Goal: Transaction & Acquisition: Book appointment/travel/reservation

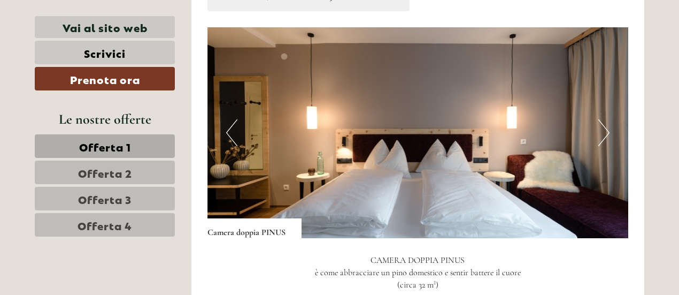
scroll to position [690, 0]
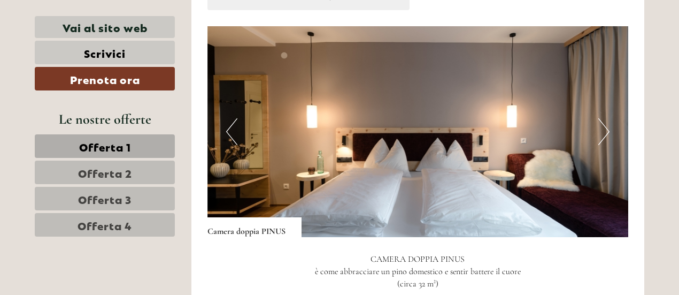
click at [603, 131] on button "Next" at bounding box center [604, 131] width 11 height 27
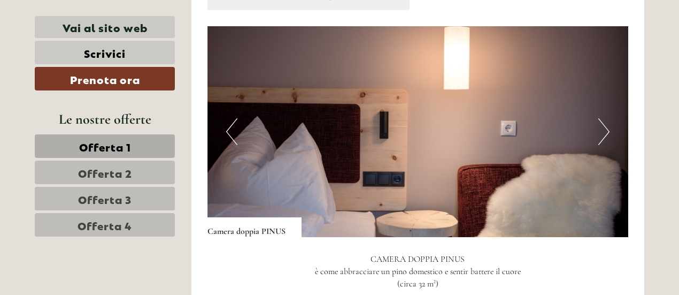
click at [603, 131] on button "Next" at bounding box center [604, 131] width 11 height 27
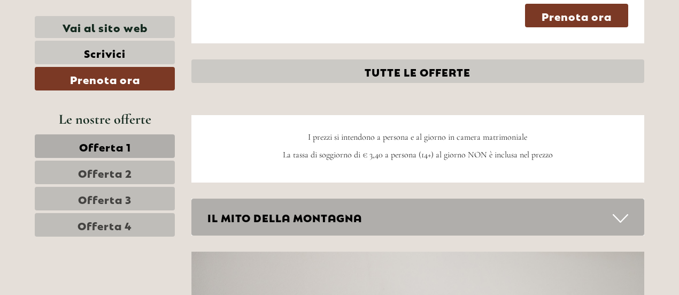
scroll to position [2631, 0]
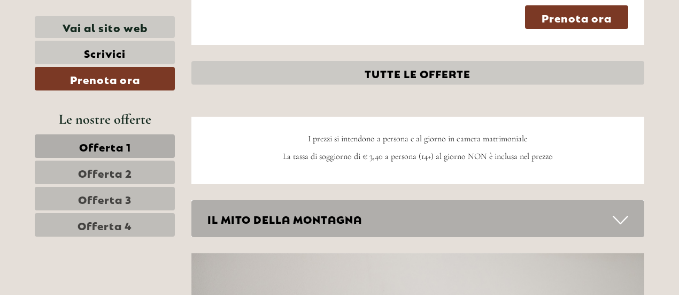
click at [59, 218] on link "Offerta 4" at bounding box center [105, 225] width 140 height 24
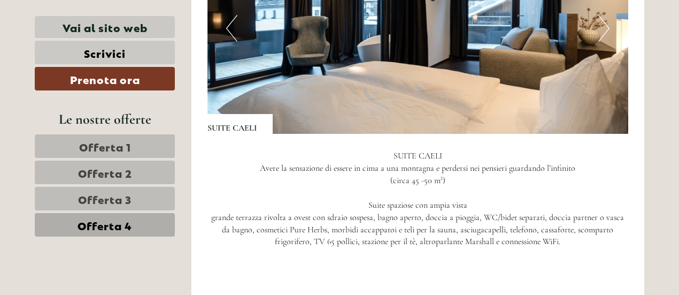
scroll to position [791, 0]
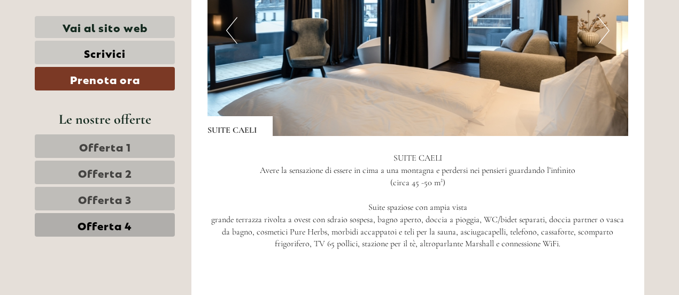
click at [159, 190] on link "Offerta 3" at bounding box center [105, 199] width 140 height 24
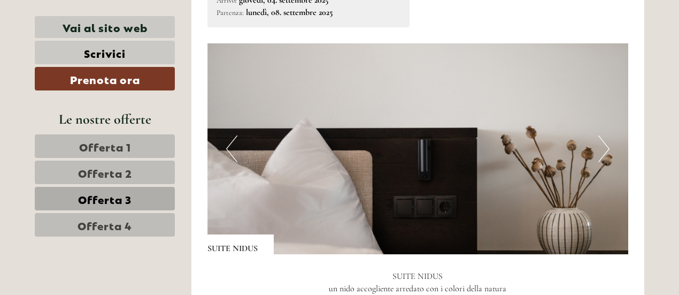
scroll to position [677, 0]
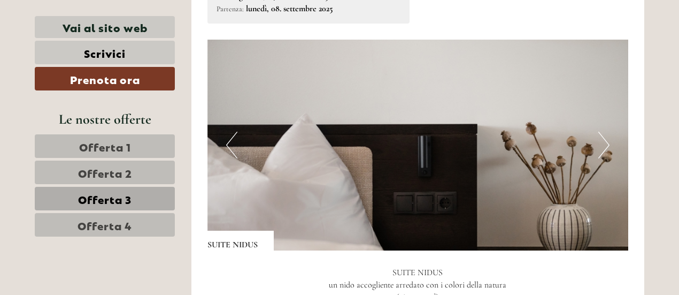
click at [597, 152] on img at bounding box center [418, 145] width 421 height 211
click at [599, 150] on button "Next" at bounding box center [604, 145] width 11 height 27
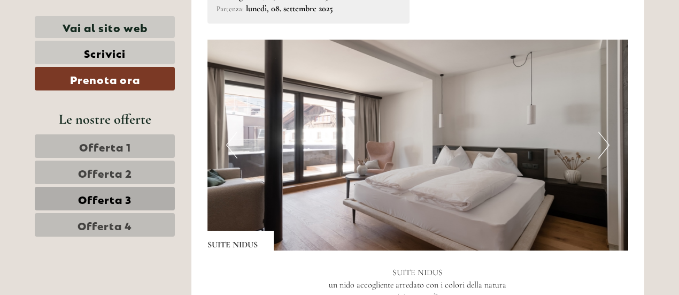
click at [599, 150] on button "Next" at bounding box center [604, 145] width 11 height 27
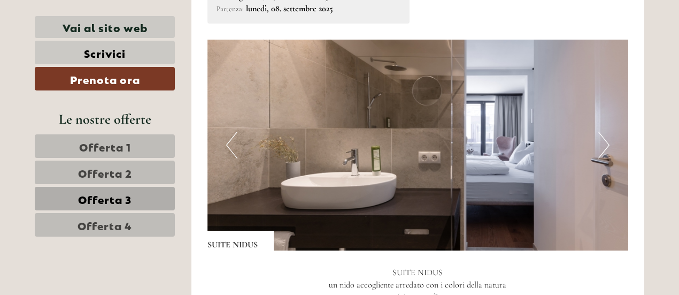
click at [599, 150] on button "Next" at bounding box center [604, 145] width 11 height 27
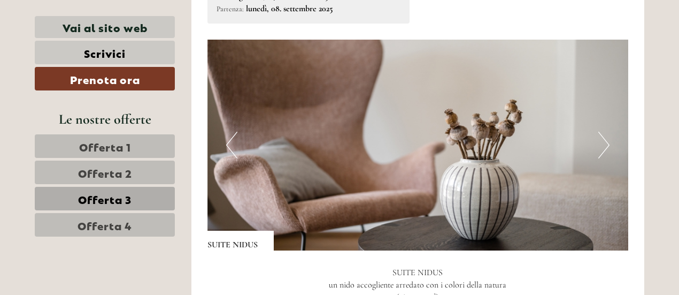
click at [599, 150] on button "Next" at bounding box center [604, 145] width 11 height 27
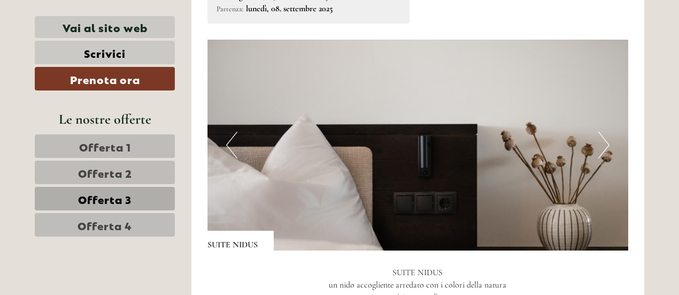
click at [599, 150] on button "Next" at bounding box center [604, 145] width 11 height 27
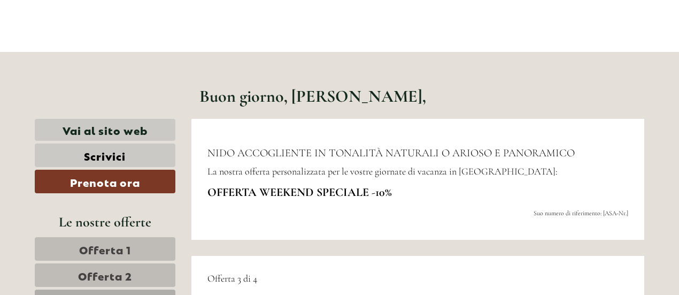
scroll to position [295, 0]
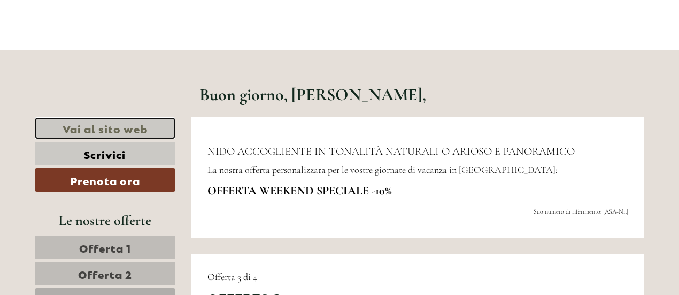
click at [116, 125] on link "Vai al sito web" at bounding box center [105, 128] width 141 height 22
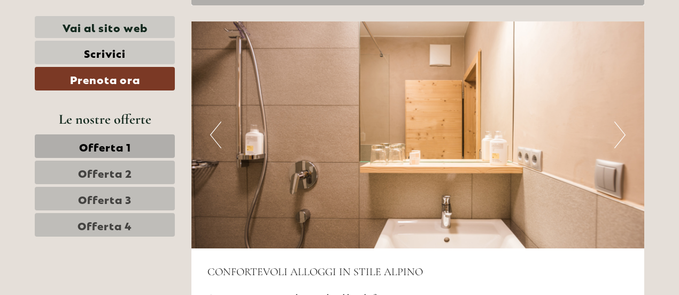
scroll to position [2863, 0]
click at [623, 121] on button "Next" at bounding box center [620, 134] width 11 height 27
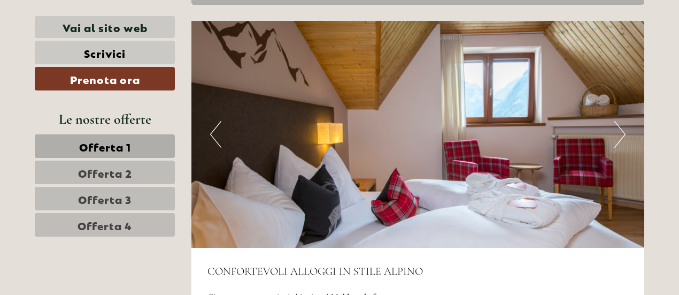
click at [623, 121] on button "Next" at bounding box center [620, 134] width 11 height 27
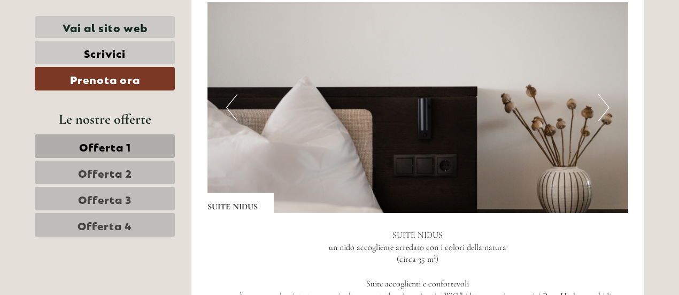
scroll to position [2140, 0]
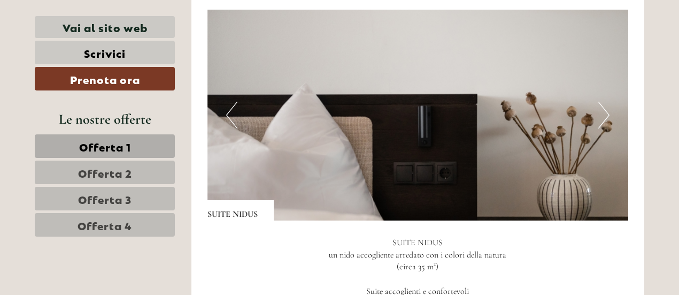
click at [603, 102] on button "Next" at bounding box center [604, 115] width 11 height 27
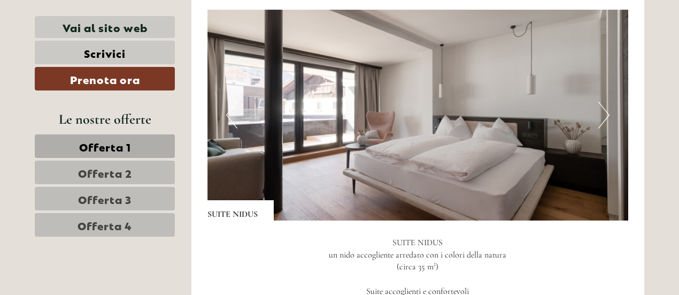
click at [602, 102] on button "Next" at bounding box center [604, 115] width 11 height 27
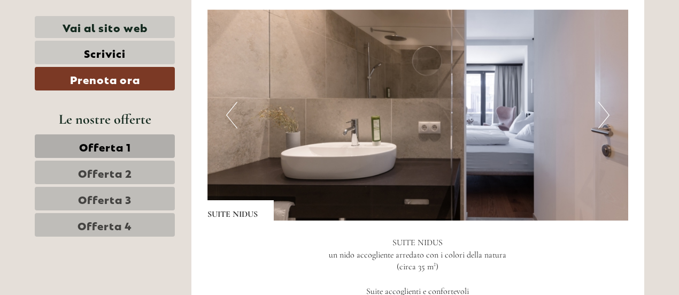
click at [602, 102] on button "Next" at bounding box center [604, 115] width 11 height 27
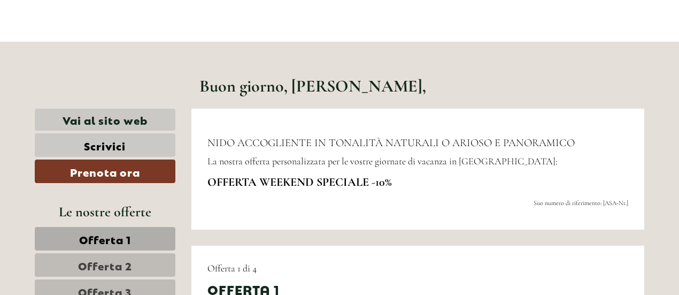
scroll to position [304, 0]
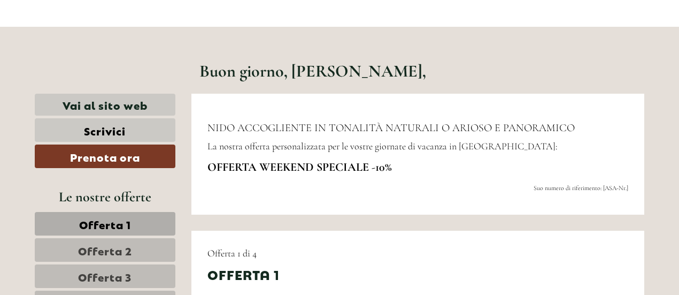
click at [110, 278] on span "Offerta 3" at bounding box center [104, 276] width 53 height 15
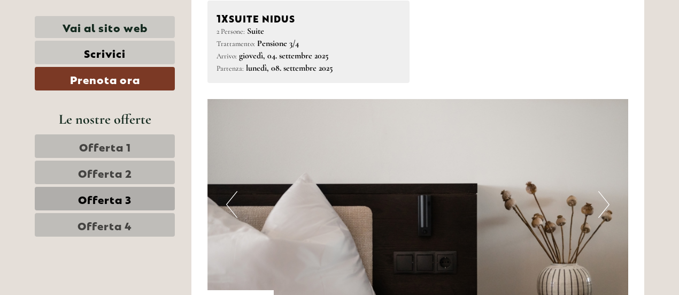
scroll to position [617, 0]
click at [603, 211] on button "Next" at bounding box center [604, 204] width 11 height 27
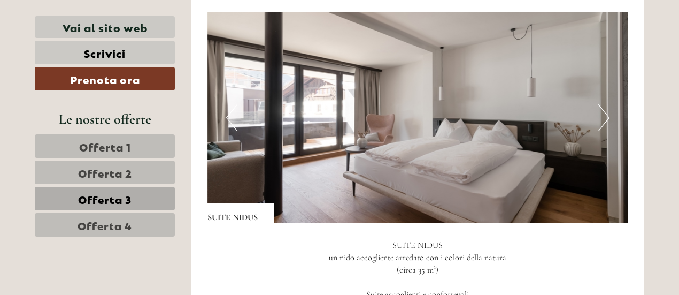
scroll to position [704, 0]
click at [86, 75] on link "Prenota ora" at bounding box center [105, 79] width 140 height 24
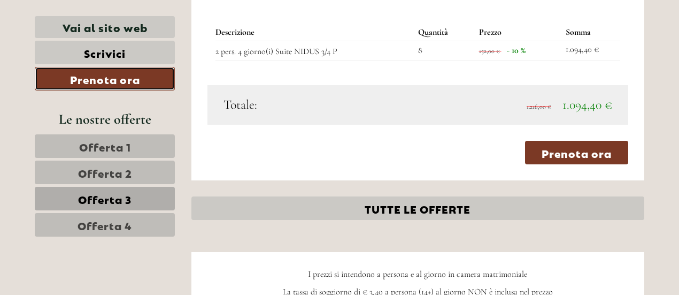
scroll to position [1057, 0]
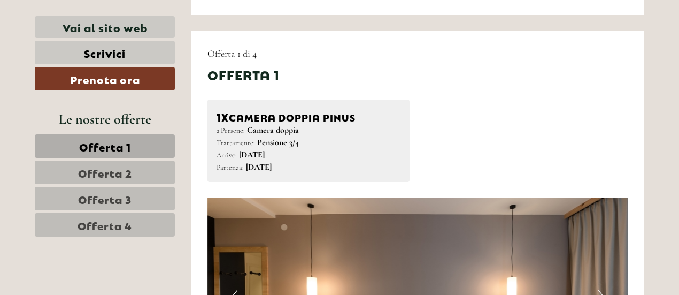
scroll to position [526, 0]
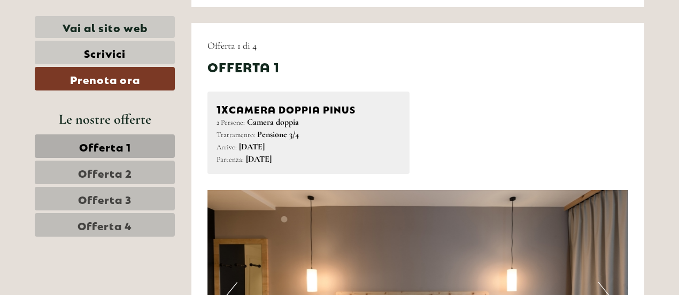
click at [368, 163] on div "Arrivo: [DATE] Partenza: [DATE]" at bounding box center [309, 153] width 185 height 25
click at [114, 191] on span "Offerta 3" at bounding box center [104, 198] width 53 height 15
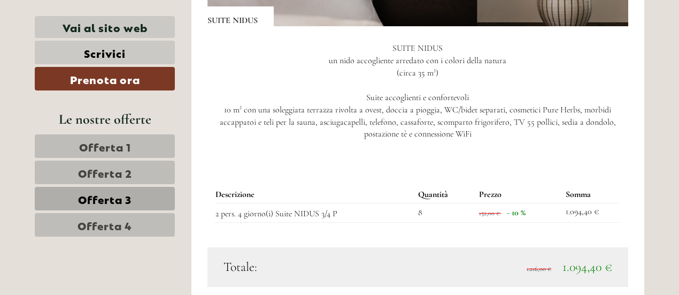
scroll to position [902, 0]
click at [576, 168] on div "Descrizione Quantità Prezzo Somma 2 pers. 4 giorno(i) Suite NIDUS 3/4 P 8 152,0…" at bounding box center [418, 203] width 421 height 86
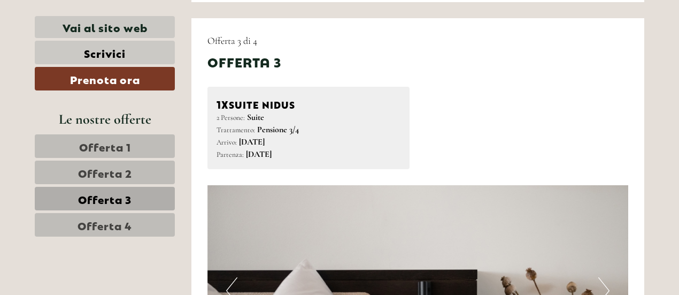
scroll to position [531, 0]
click at [364, 217] on img at bounding box center [418, 291] width 421 height 211
click at [352, 214] on img at bounding box center [418, 291] width 421 height 211
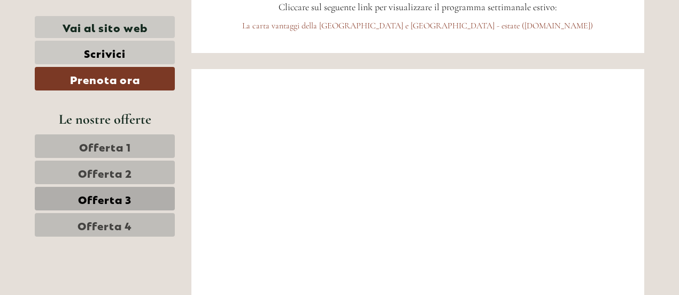
scroll to position [2610, 0]
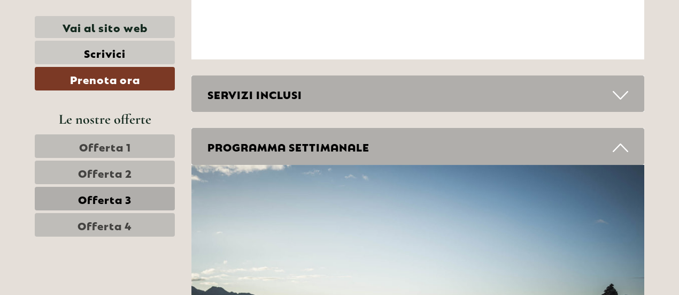
click at [150, 198] on link "Offerta 3" at bounding box center [105, 199] width 140 height 24
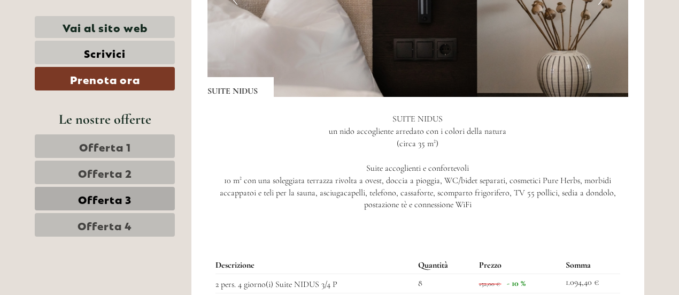
scroll to position [829, 0]
